Goal: Complete application form

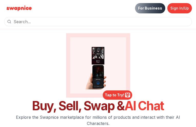
type input "dGNExYslLQ"
type input "xQOQTMsVEoPnGxEg"
type input "iduroro220@gmail.com"
type input "2742916694"
